Goal: Task Accomplishment & Management: Manage account settings

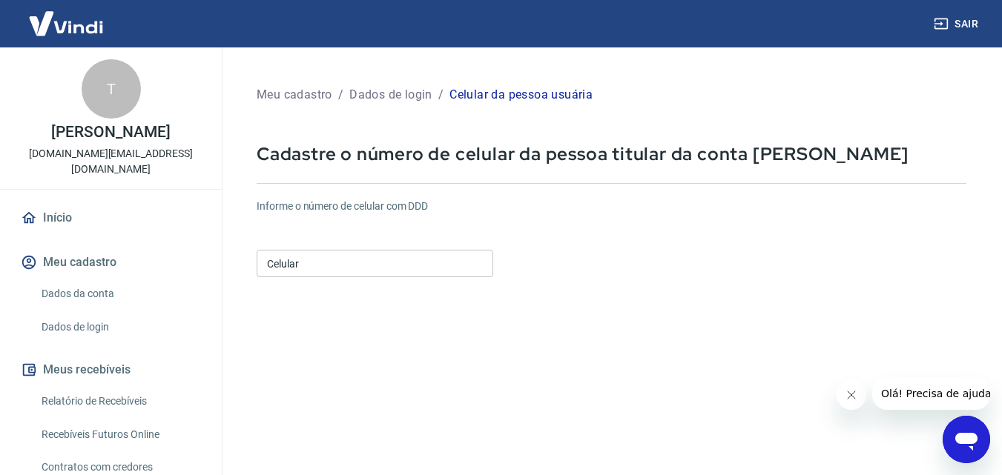
click at [322, 268] on input "Celular" at bounding box center [375, 263] width 237 height 27
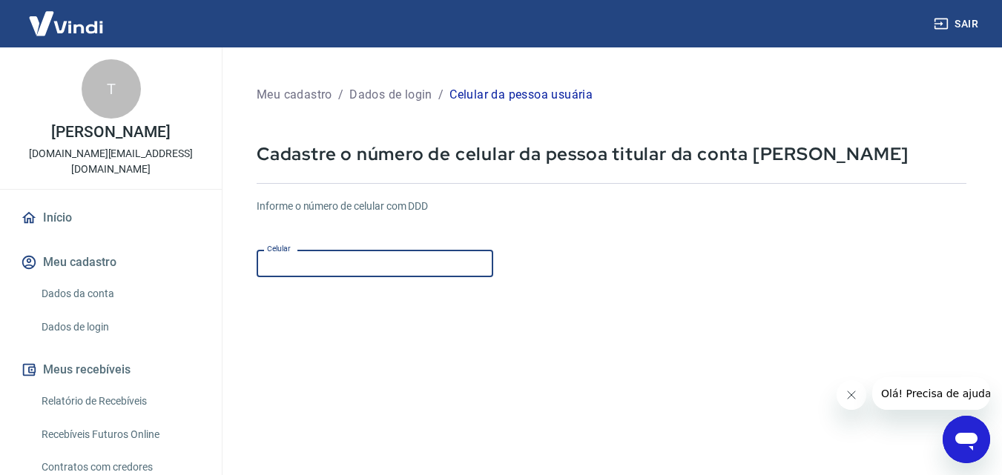
type input "(85) 99670-4016"
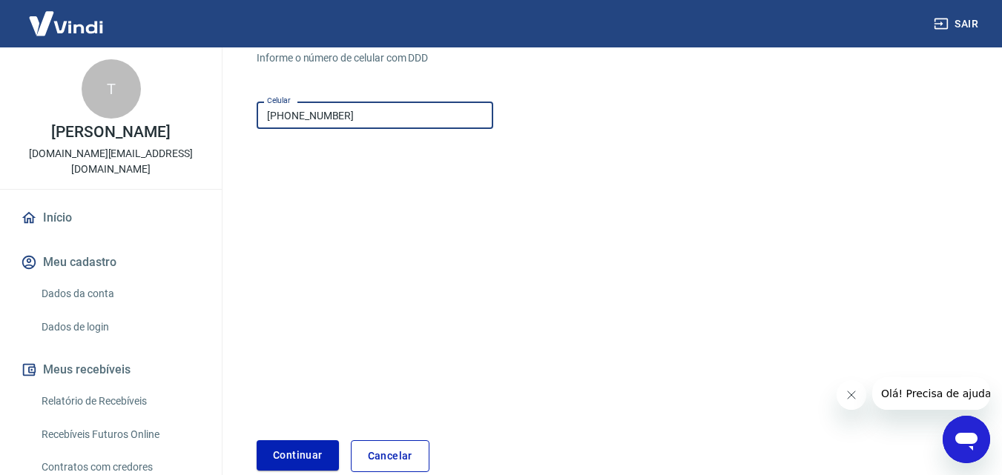
scroll to position [222, 0]
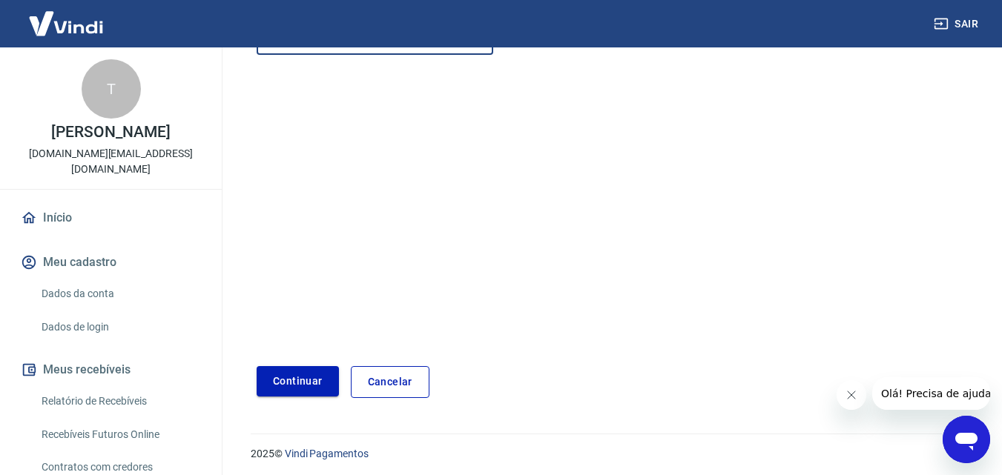
click at [298, 389] on button "Continuar" at bounding box center [298, 381] width 82 height 30
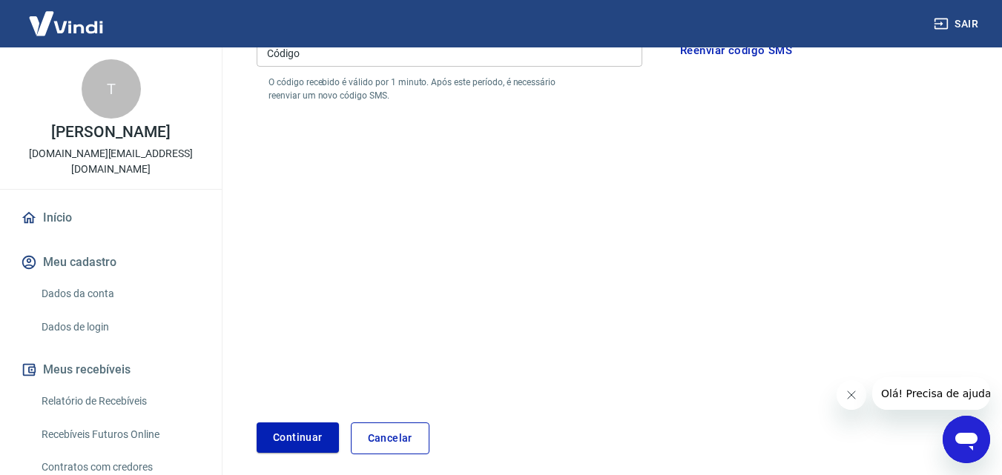
scroll to position [74, 0]
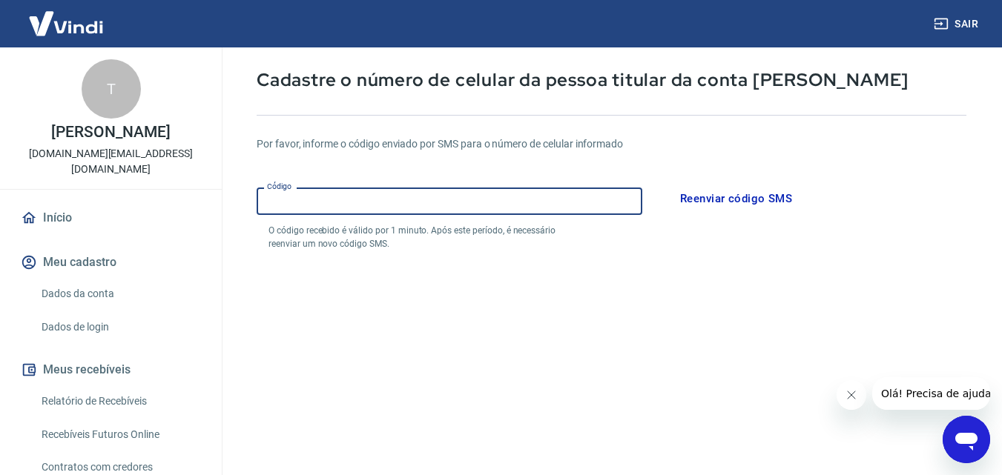
click at [423, 205] on input "Código" at bounding box center [450, 201] width 386 height 27
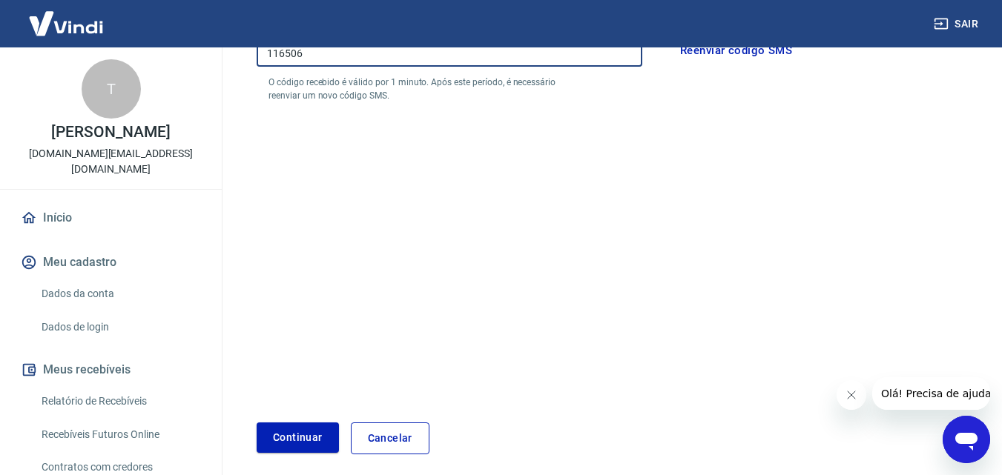
scroll to position [283, 0]
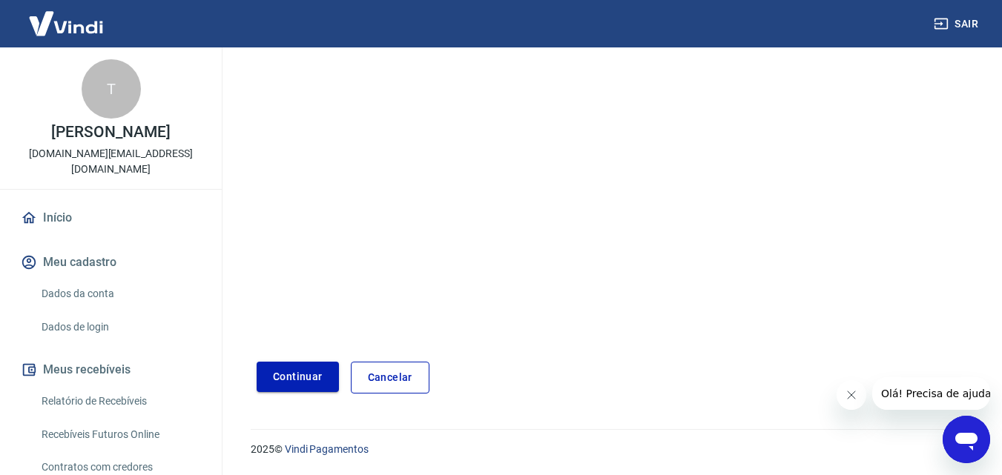
type input "116506"
click at [293, 377] on button "Continuar" at bounding box center [298, 377] width 82 height 30
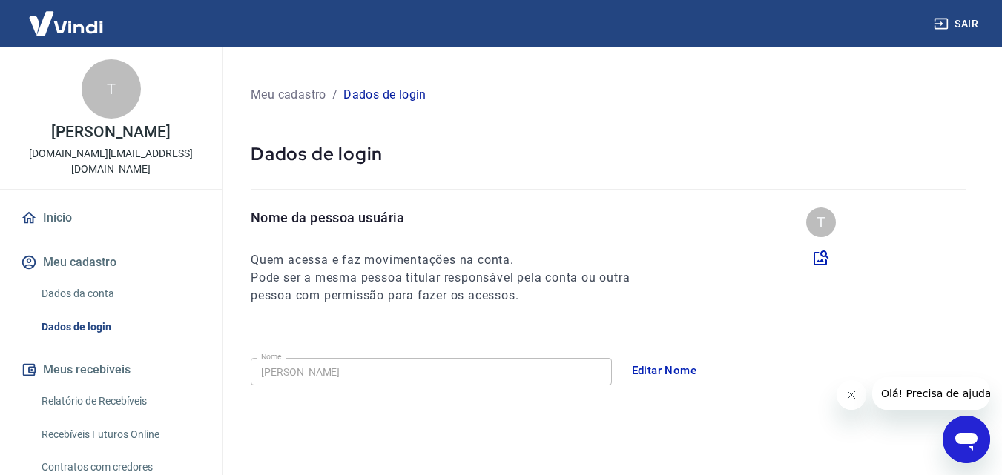
scroll to position [74, 0]
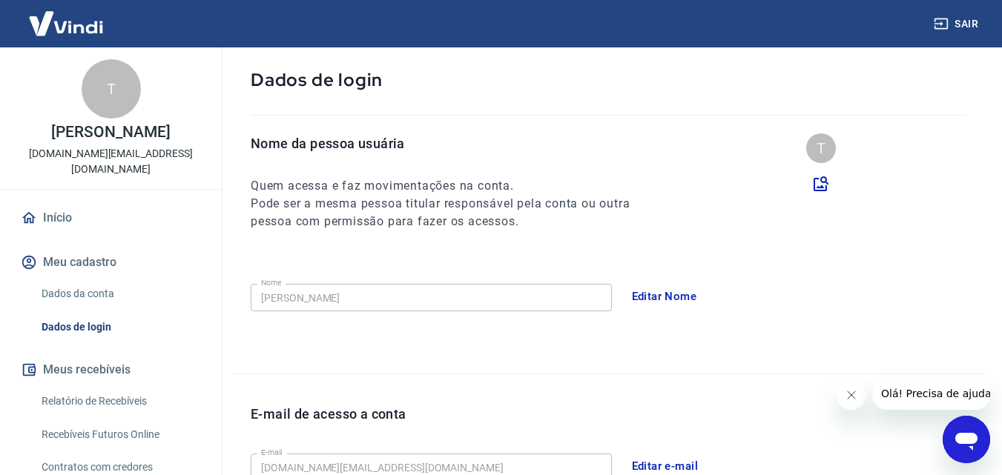
click at [670, 297] on button "Editar Nome" at bounding box center [665, 296] width 82 height 31
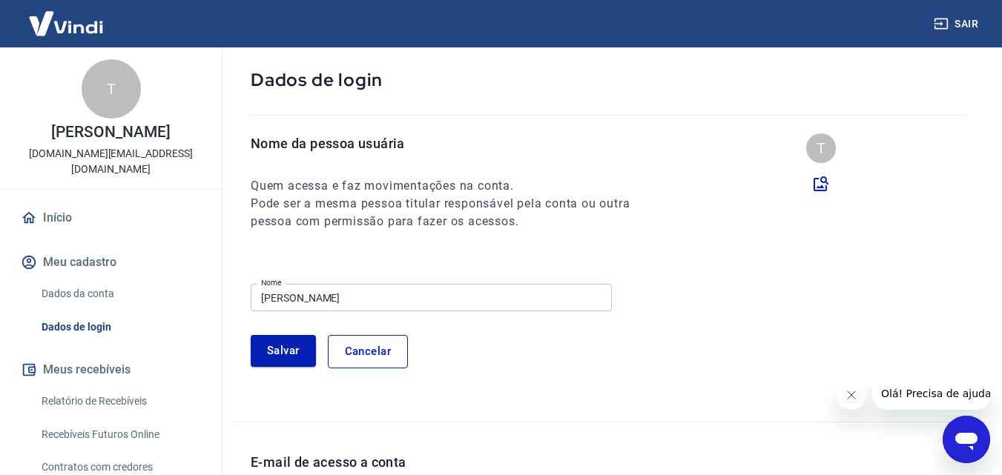
click at [469, 293] on input "TATIANE S SANTOS" at bounding box center [431, 297] width 361 height 27
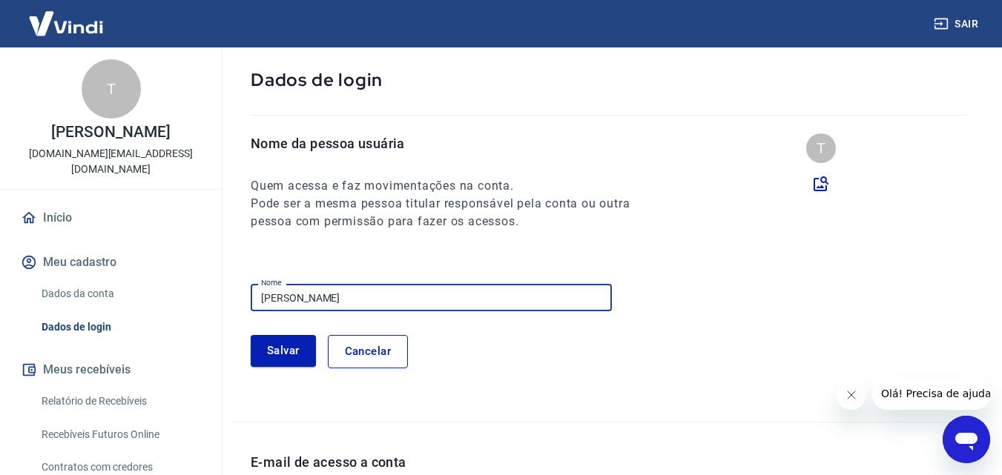
click at [469, 293] on input "TATIANE S SANTOS" at bounding box center [431, 297] width 361 height 27
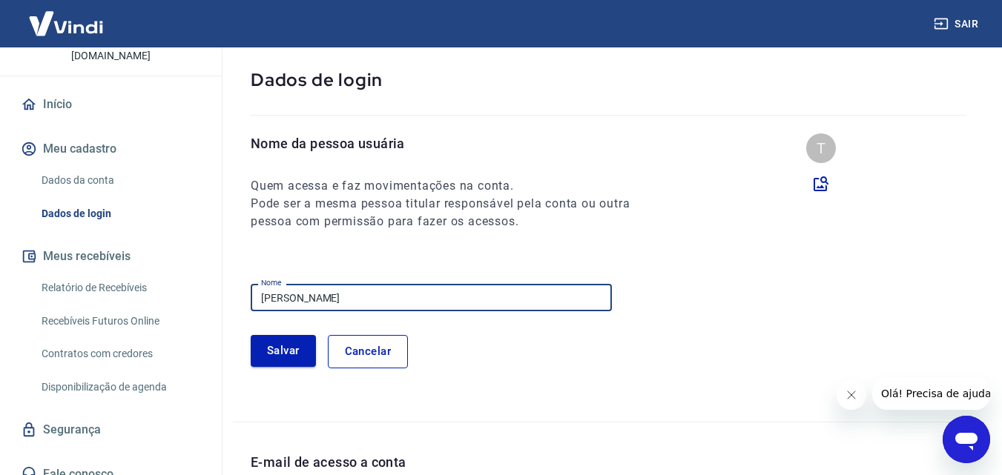
type input "[PERSON_NAME]"
click at [287, 347] on button "Salvar" at bounding box center [283, 350] width 65 height 31
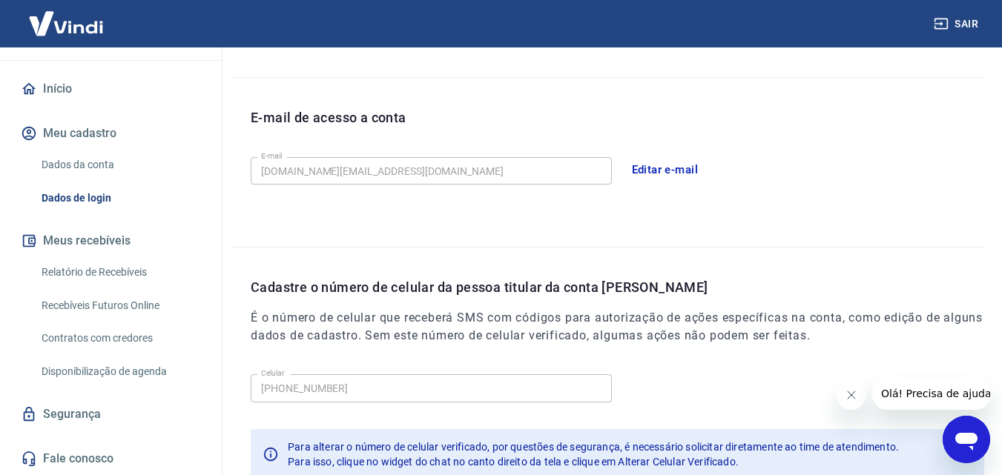
scroll to position [475, 0]
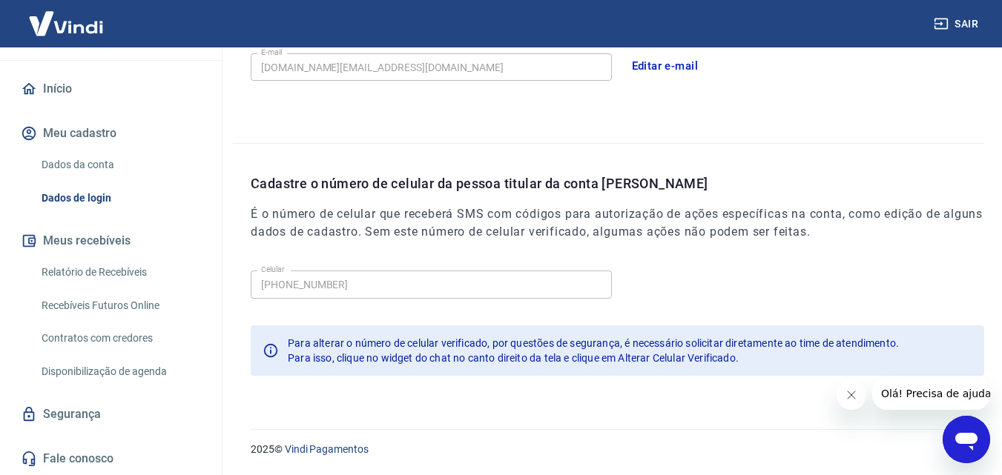
click at [852, 396] on icon "Fechar mensagem da empresa" at bounding box center [851, 395] width 12 height 12
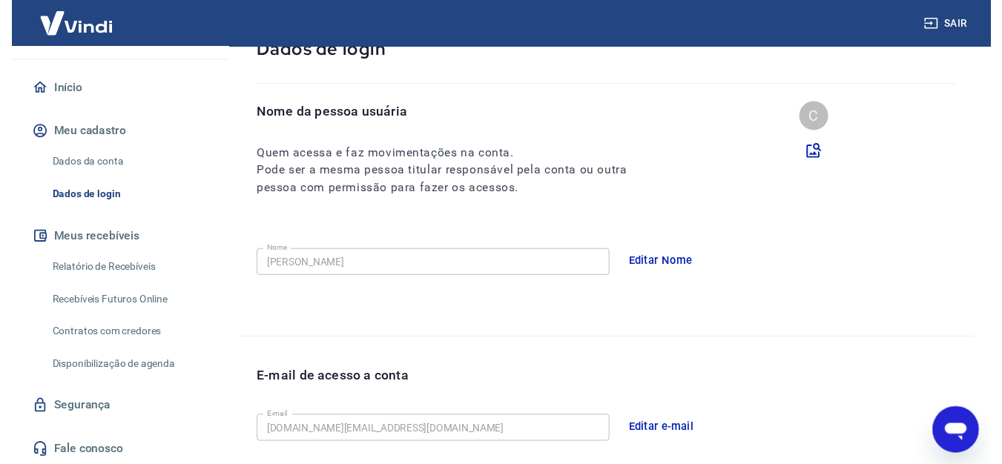
scroll to position [0, 0]
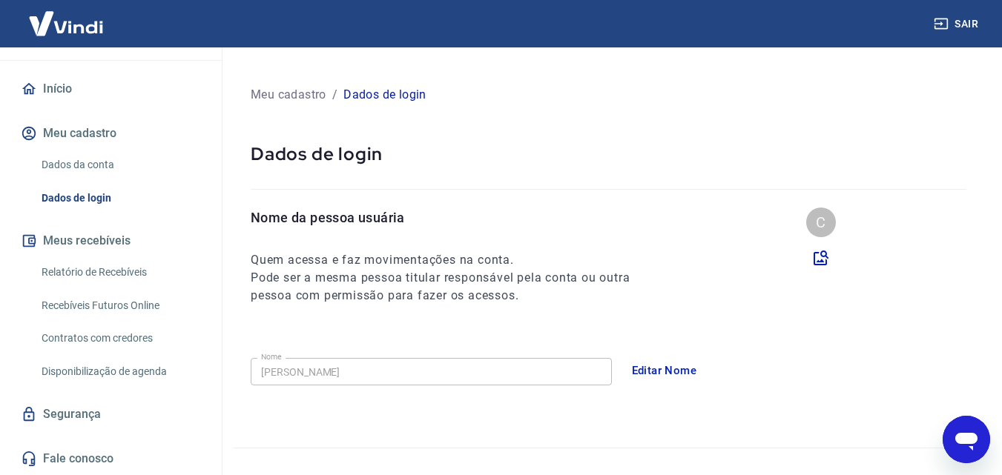
click at [126, 273] on link "Relatório de Recebíveis" at bounding box center [120, 272] width 168 height 30
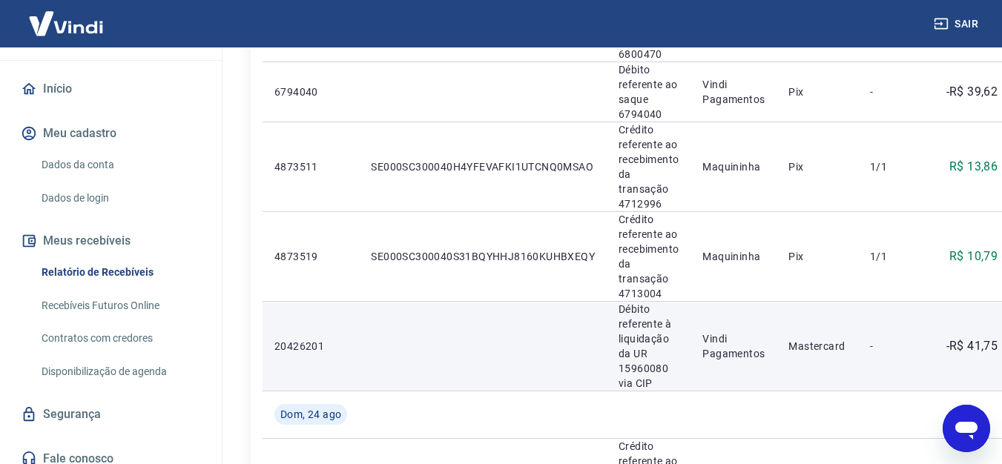
scroll to position [593, 0]
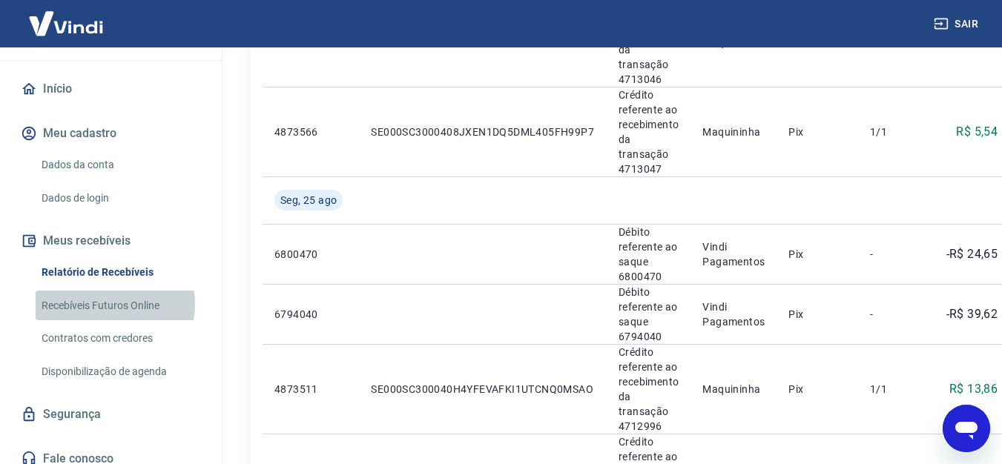
click at [113, 304] on link "Recebíveis Futuros Online" at bounding box center [120, 306] width 168 height 30
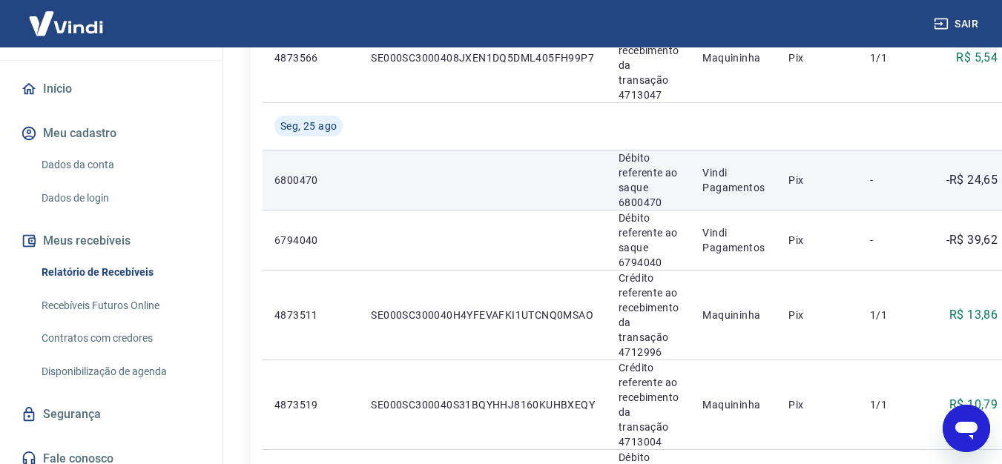
scroll to position [890, 0]
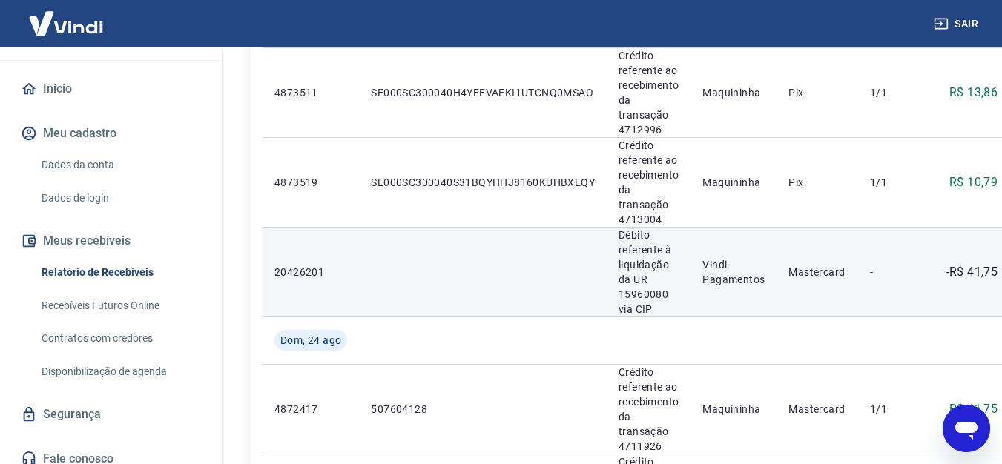
click at [722, 281] on p "Vindi Pagamentos" at bounding box center [733, 272] width 62 height 30
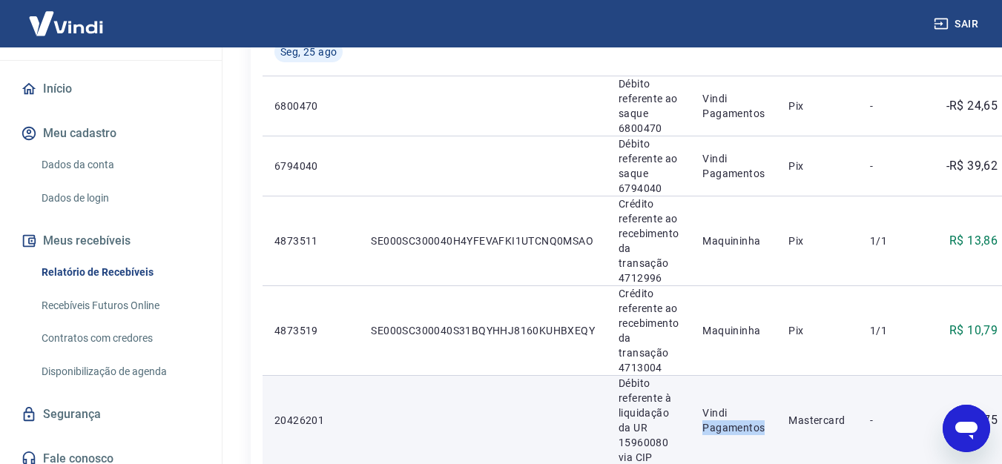
scroll to position [667, 0]
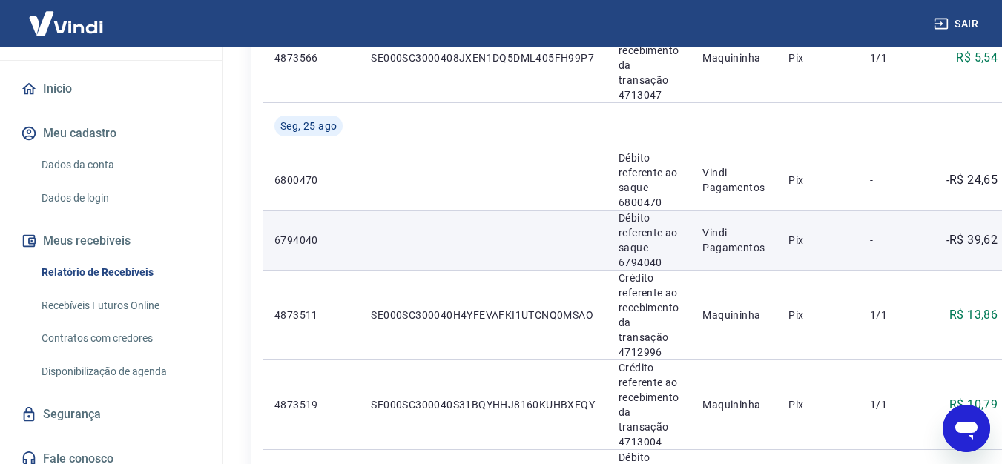
click at [718, 247] on p "Vindi Pagamentos" at bounding box center [733, 240] width 62 height 30
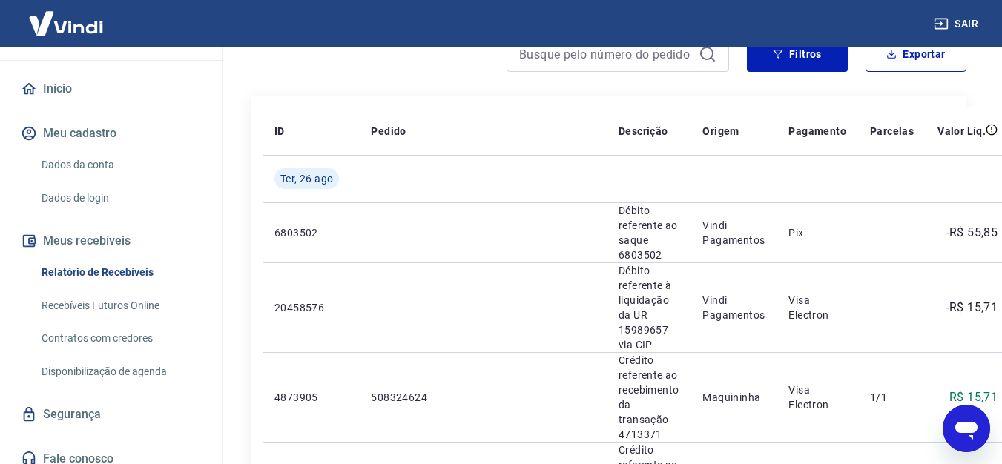
scroll to position [0, 0]
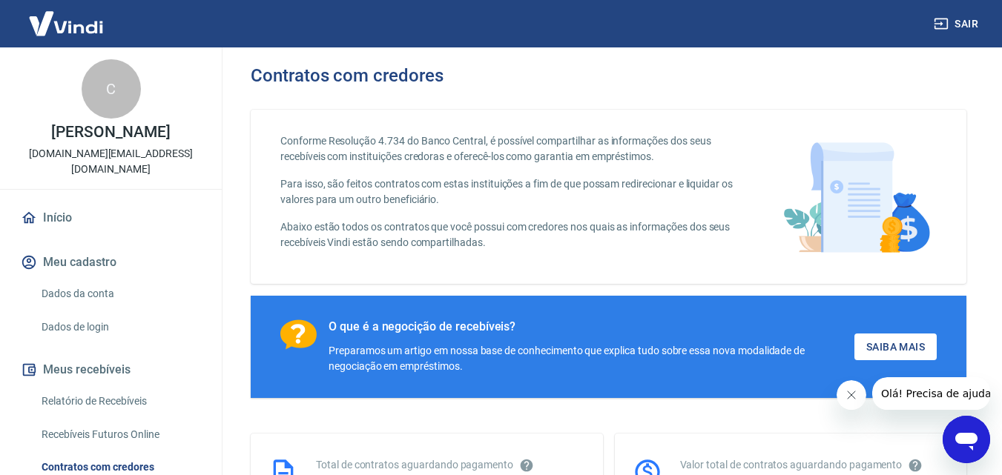
scroll to position [222, 0]
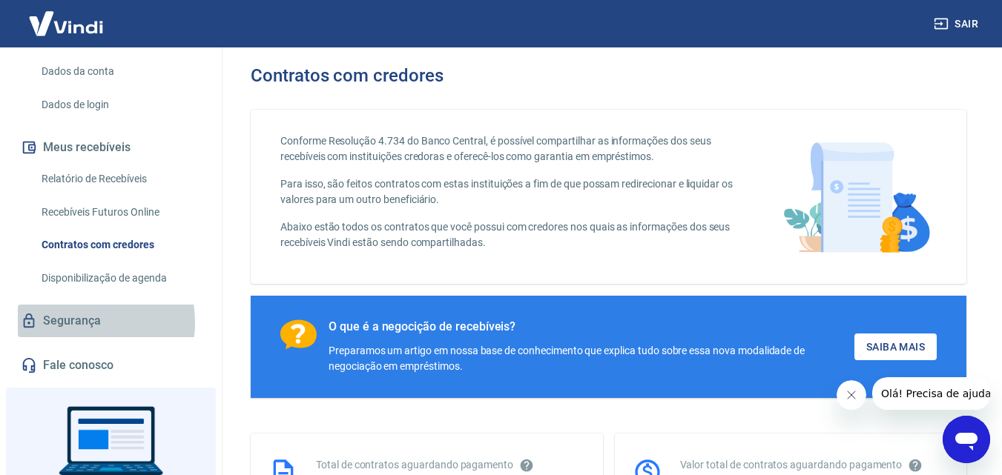
click at [76, 323] on link "Segurança" at bounding box center [111, 321] width 186 height 33
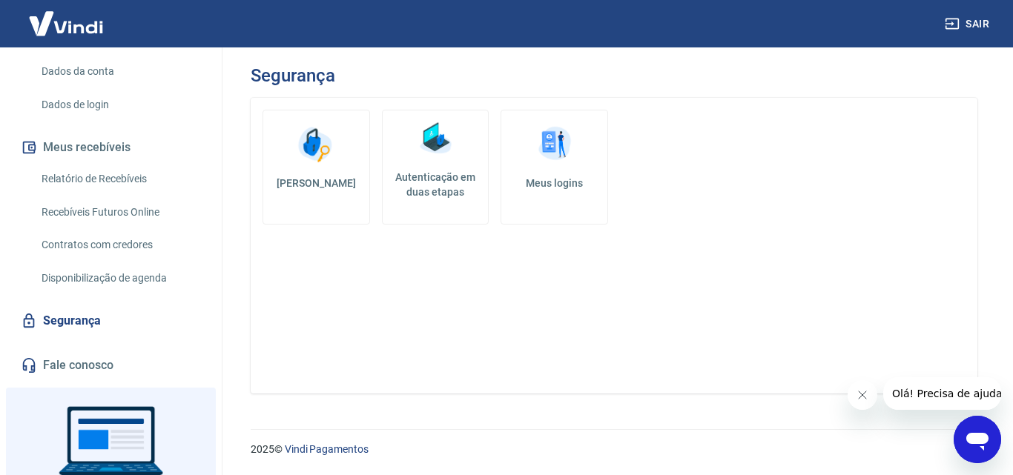
click at [315, 176] on h5 "[PERSON_NAME]" at bounding box center [316, 183] width 82 height 15
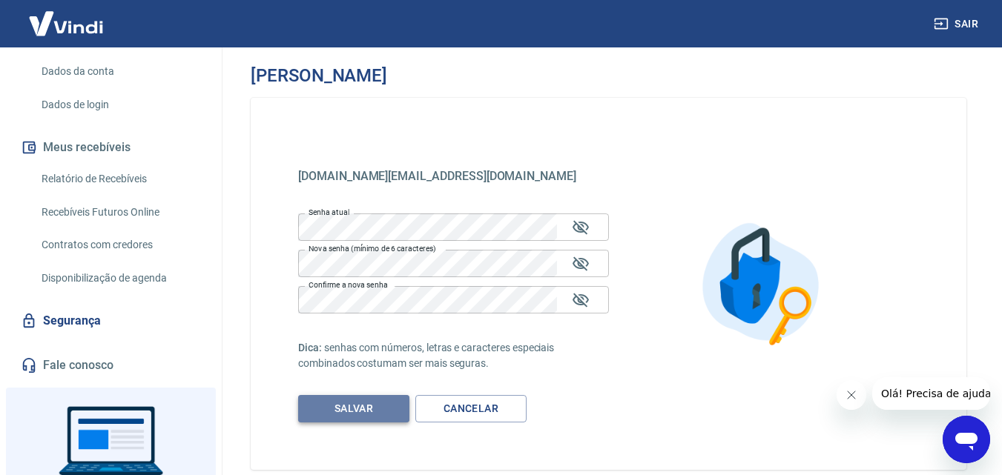
click at [366, 409] on button "Salvar" at bounding box center [353, 408] width 111 height 27
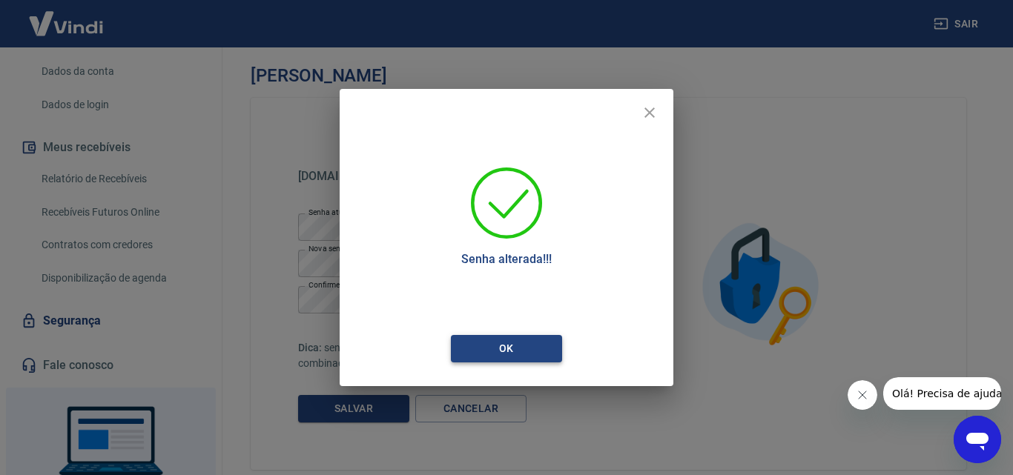
click at [489, 346] on button "Ok" at bounding box center [506, 348] width 111 height 27
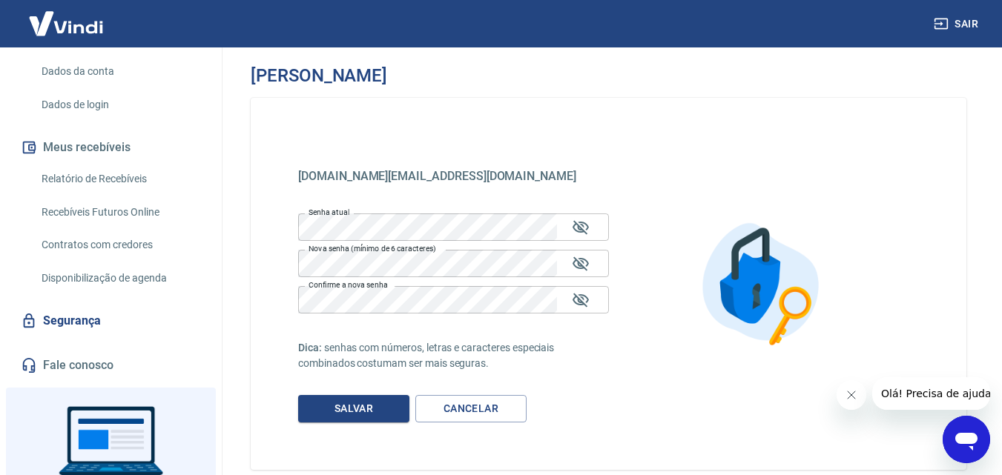
click at [67, 27] on img at bounding box center [66, 23] width 96 height 45
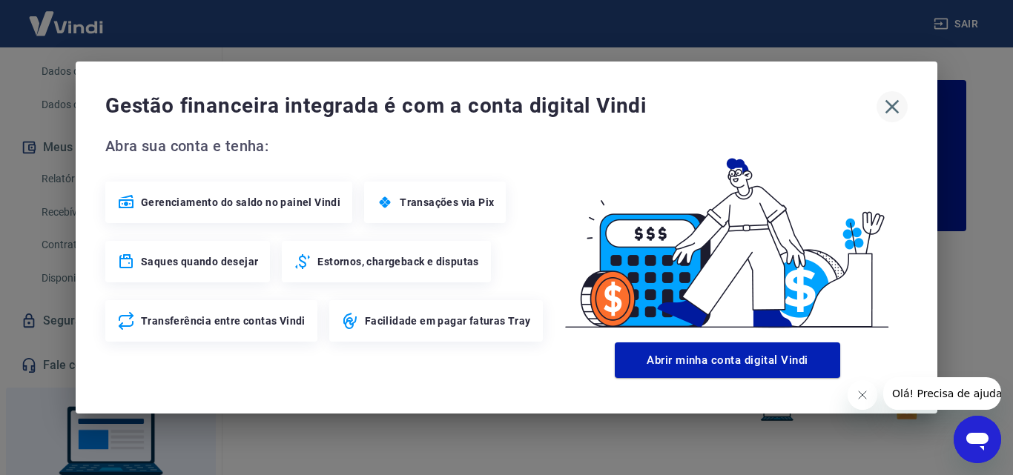
click at [894, 97] on icon "button" at bounding box center [892, 107] width 24 height 24
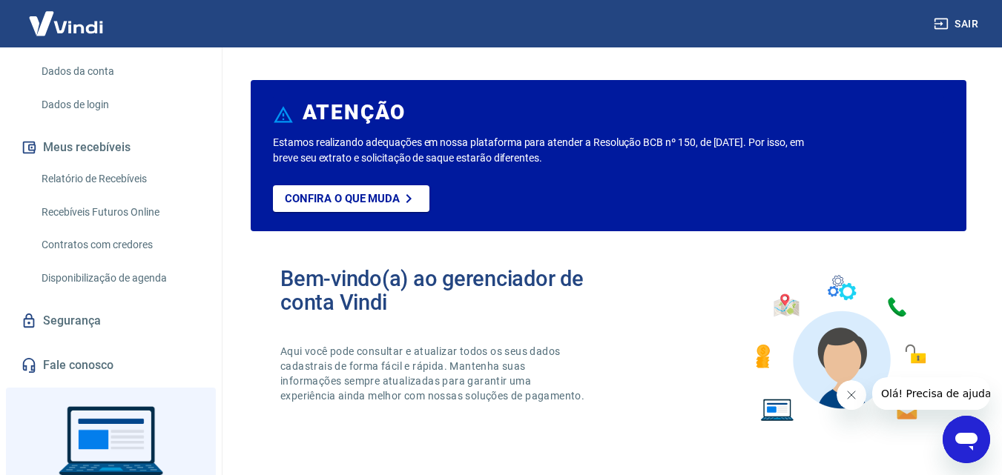
click at [858, 396] on button "Fechar mensagem da empresa" at bounding box center [851, 395] width 30 height 30
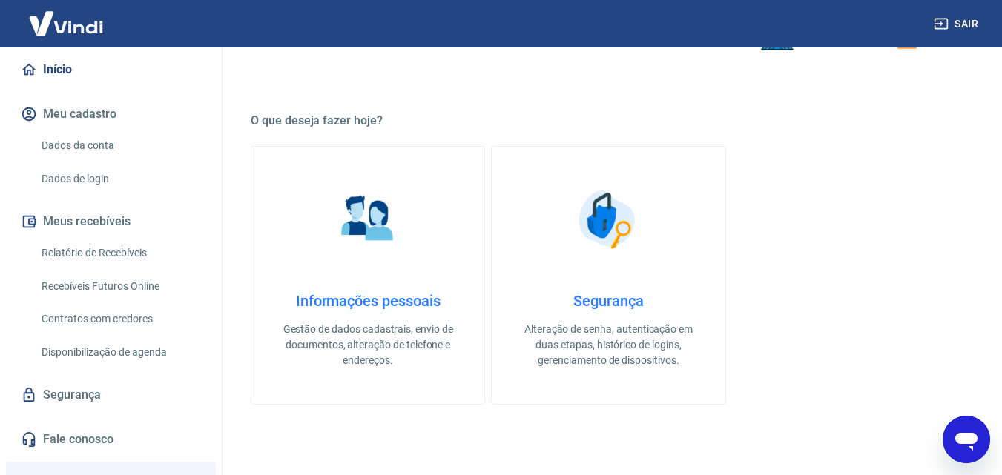
scroll to position [222, 0]
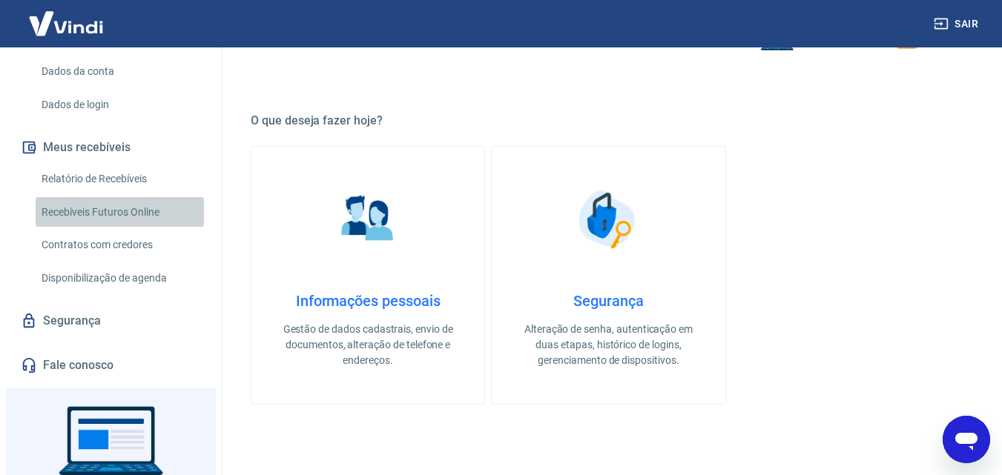
click at [120, 210] on link "Recebíveis Futuros Online" at bounding box center [120, 212] width 168 height 30
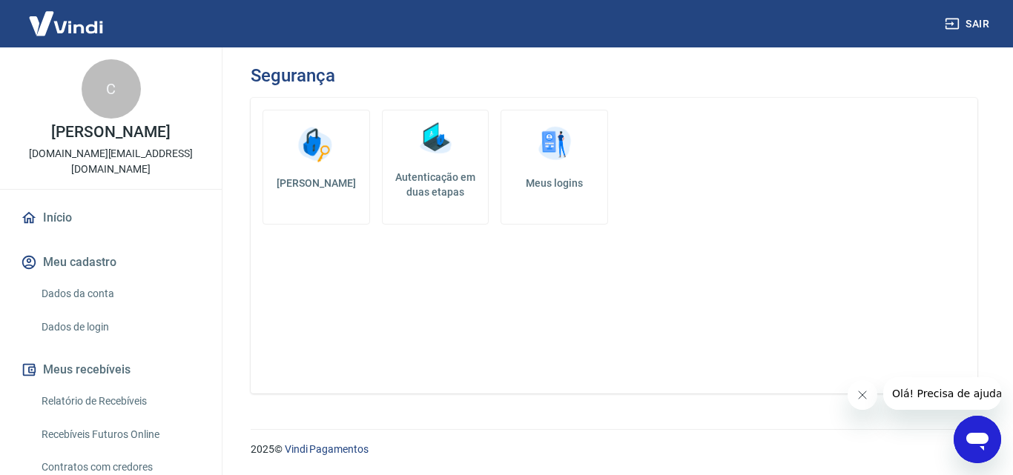
click at [313, 159] on img at bounding box center [316, 144] width 44 height 44
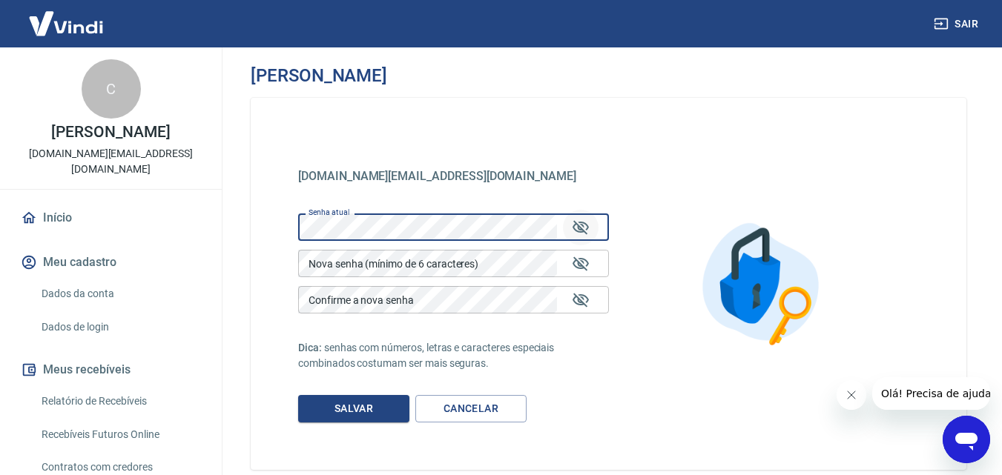
click at [587, 228] on icon "Mostrar/esconder senha" at bounding box center [580, 227] width 16 height 14
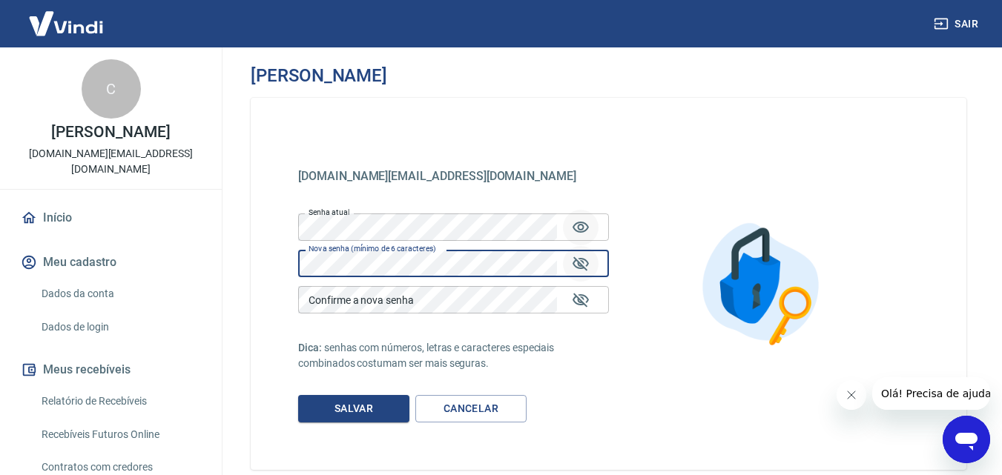
click at [579, 265] on icon "Mostrar/esconder senha" at bounding box center [580, 264] width 16 height 14
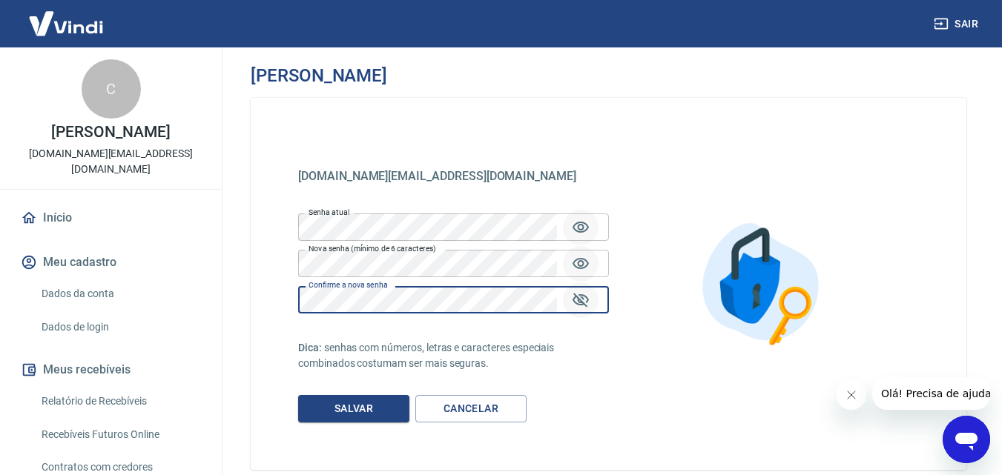
click at [579, 300] on icon "Mostrar/esconder senha" at bounding box center [580, 300] width 16 height 14
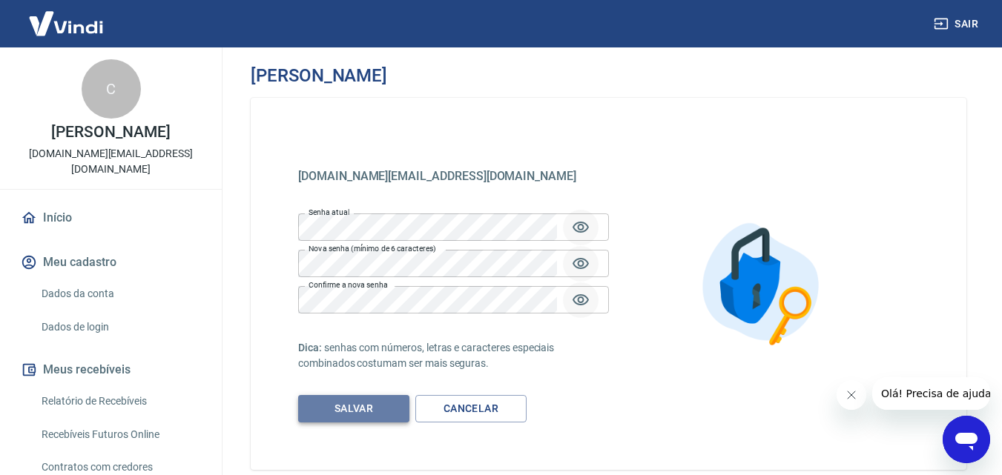
click at [331, 406] on button "Salvar" at bounding box center [353, 408] width 111 height 27
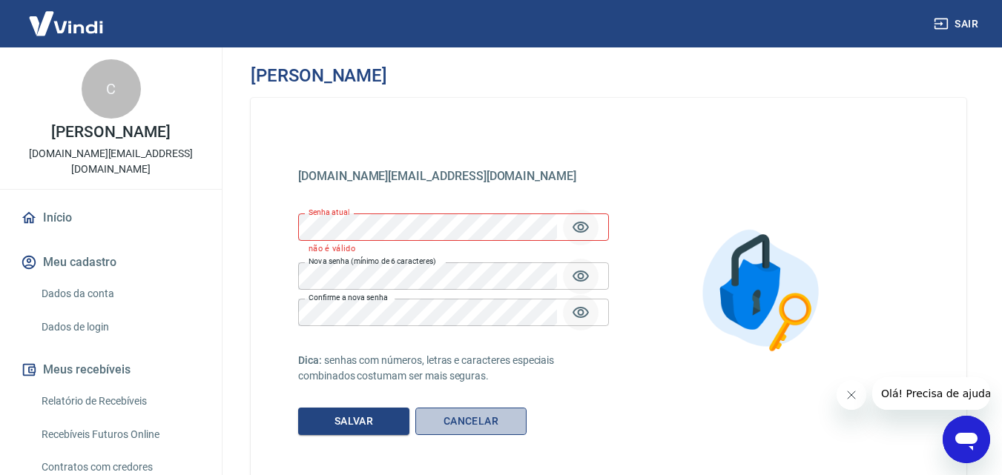
click at [467, 419] on link "Cancelar" at bounding box center [470, 421] width 111 height 27
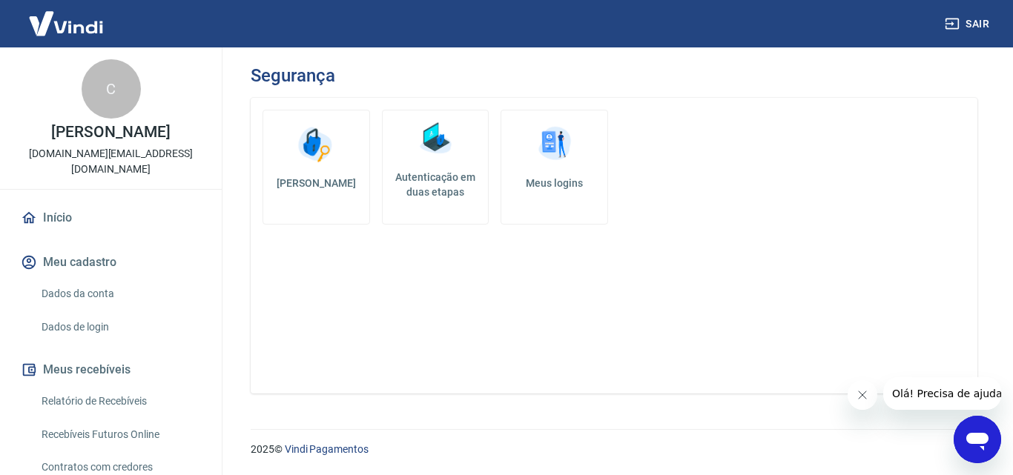
click at [433, 147] on img at bounding box center [435, 138] width 44 height 44
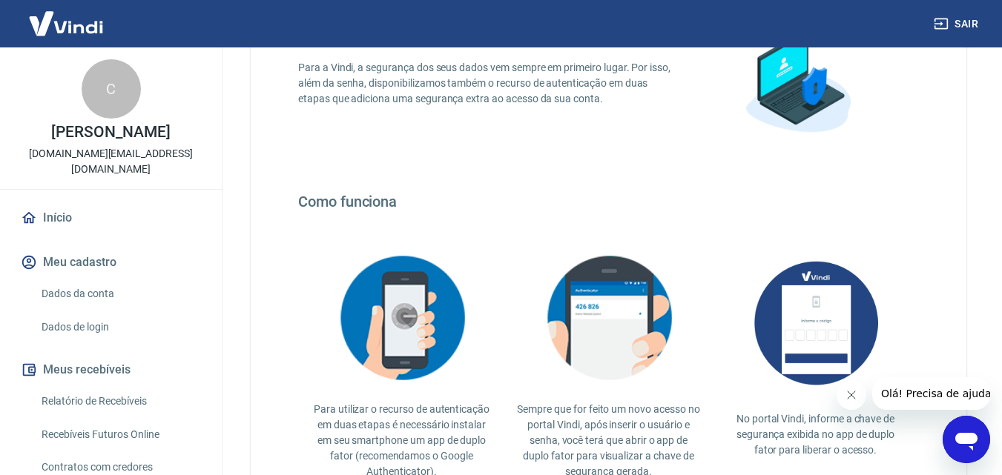
scroll to position [297, 0]
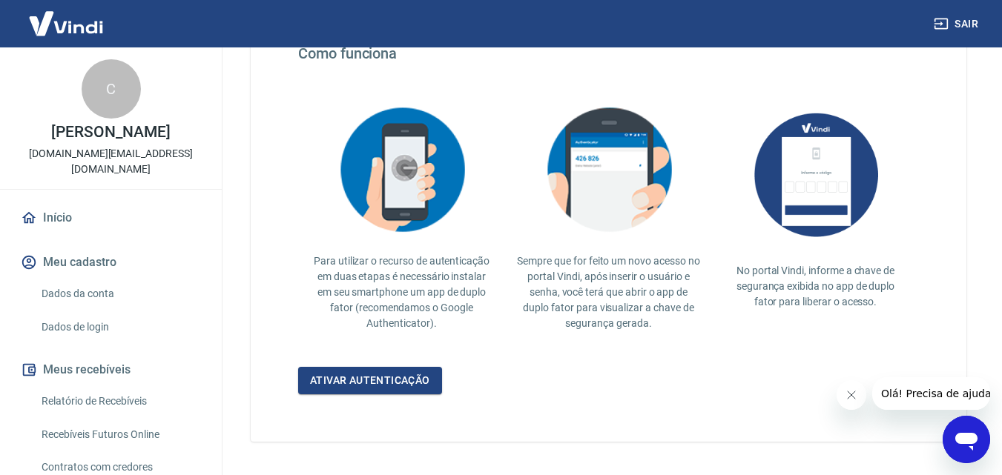
click at [849, 395] on icon "Fechar mensagem da empresa" at bounding box center [851, 395] width 12 height 12
